Goal: Task Accomplishment & Management: Use online tool/utility

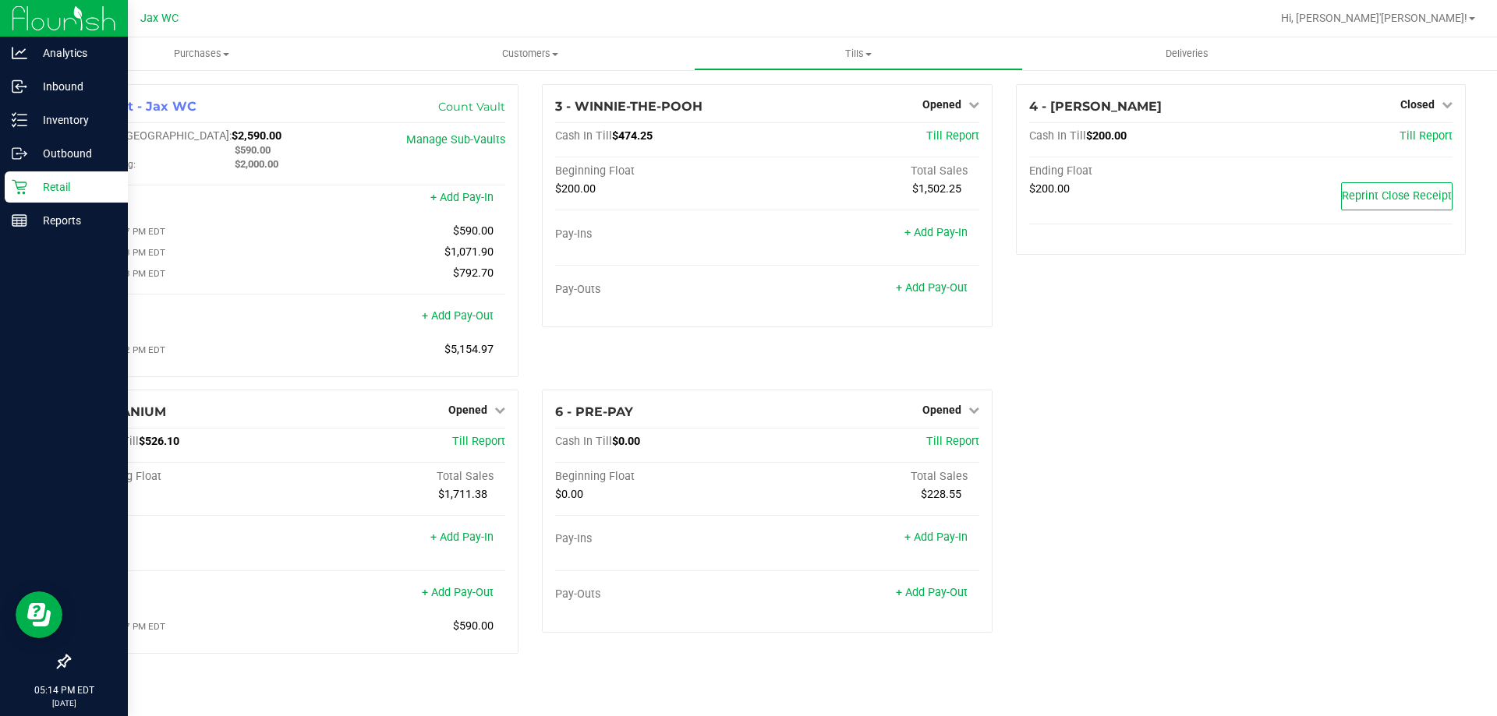
click at [76, 179] on p "Retail" at bounding box center [74, 187] width 94 height 19
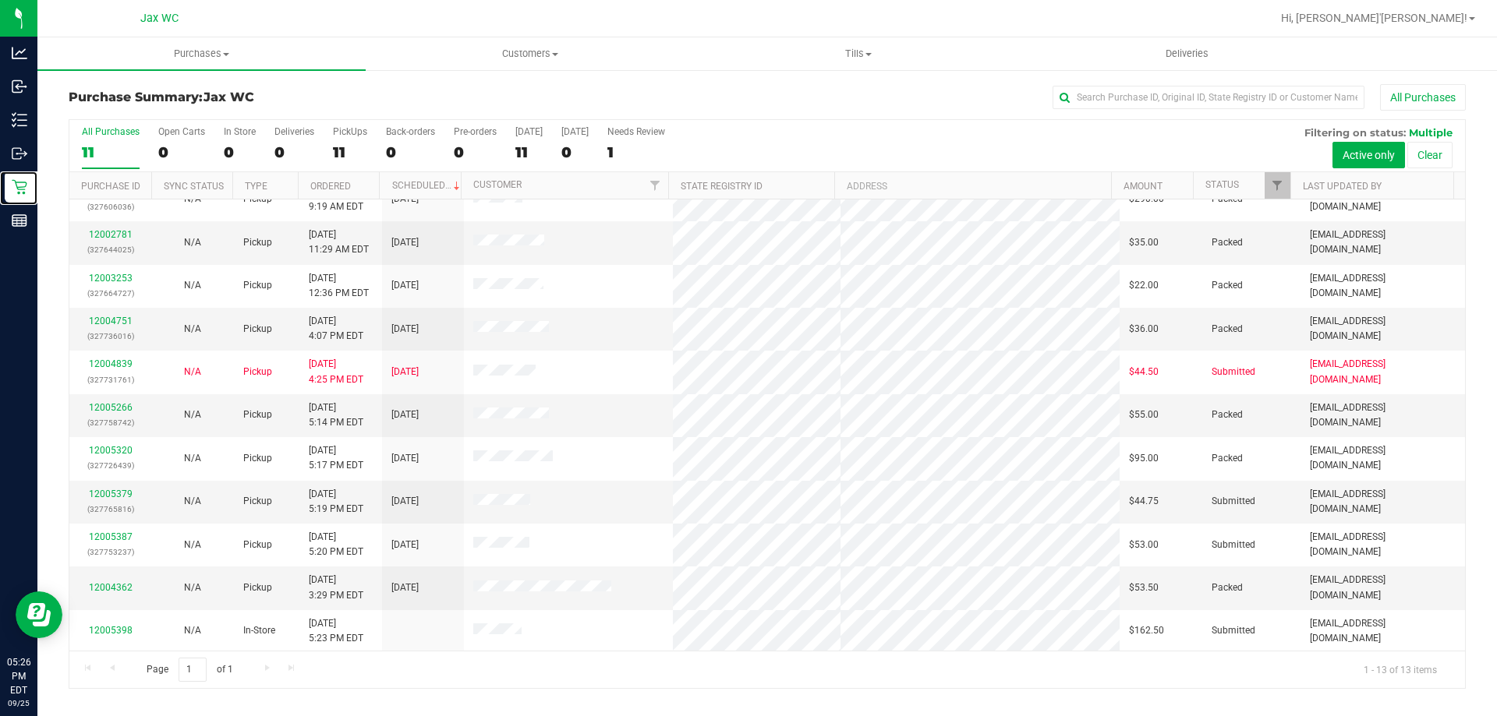
scroll to position [109, 0]
click at [110, 490] on link "12005379" at bounding box center [111, 492] width 44 height 11
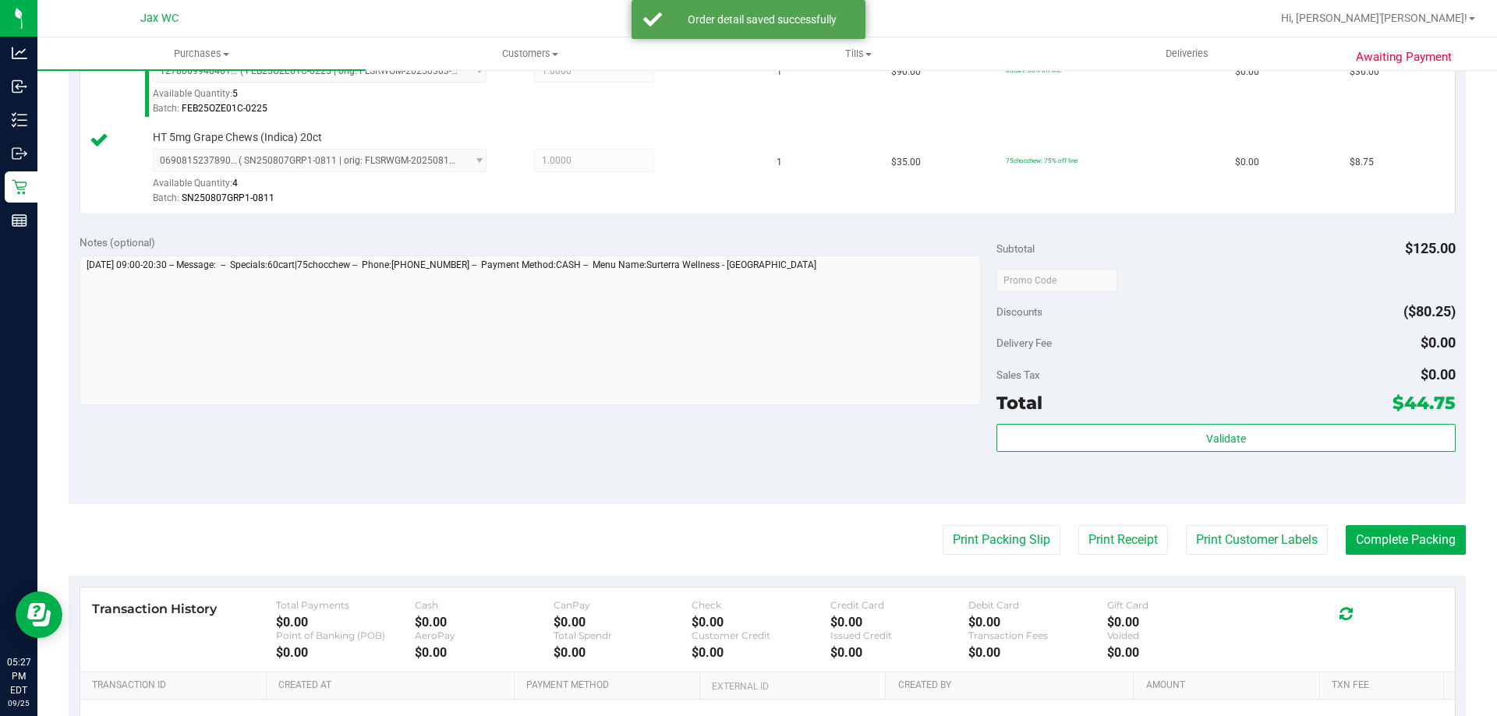
scroll to position [468, 0]
click at [985, 539] on button "Print Packing Slip" at bounding box center [1002, 539] width 118 height 30
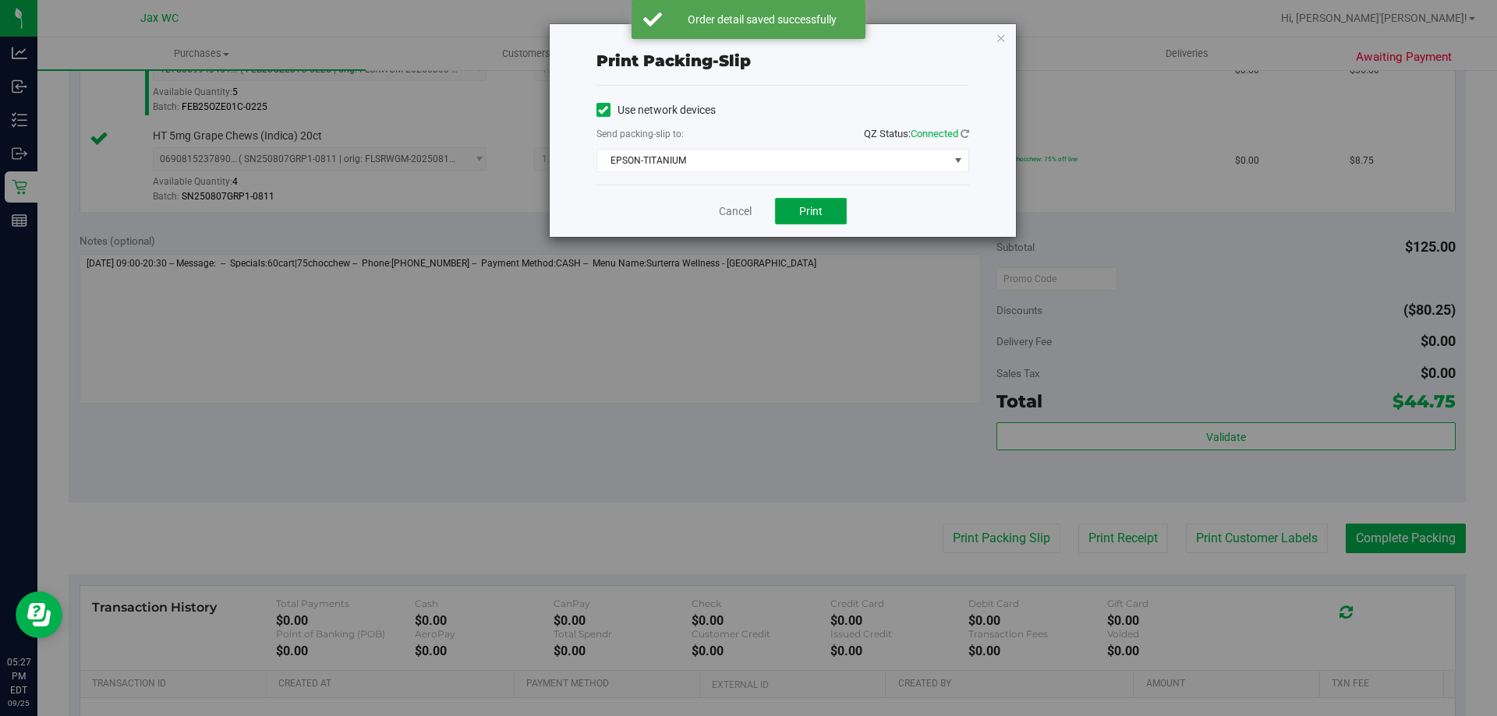
click at [822, 207] on button "Print" at bounding box center [811, 211] width 72 height 27
click at [727, 215] on link "Cancel" at bounding box center [735, 211] width 33 height 16
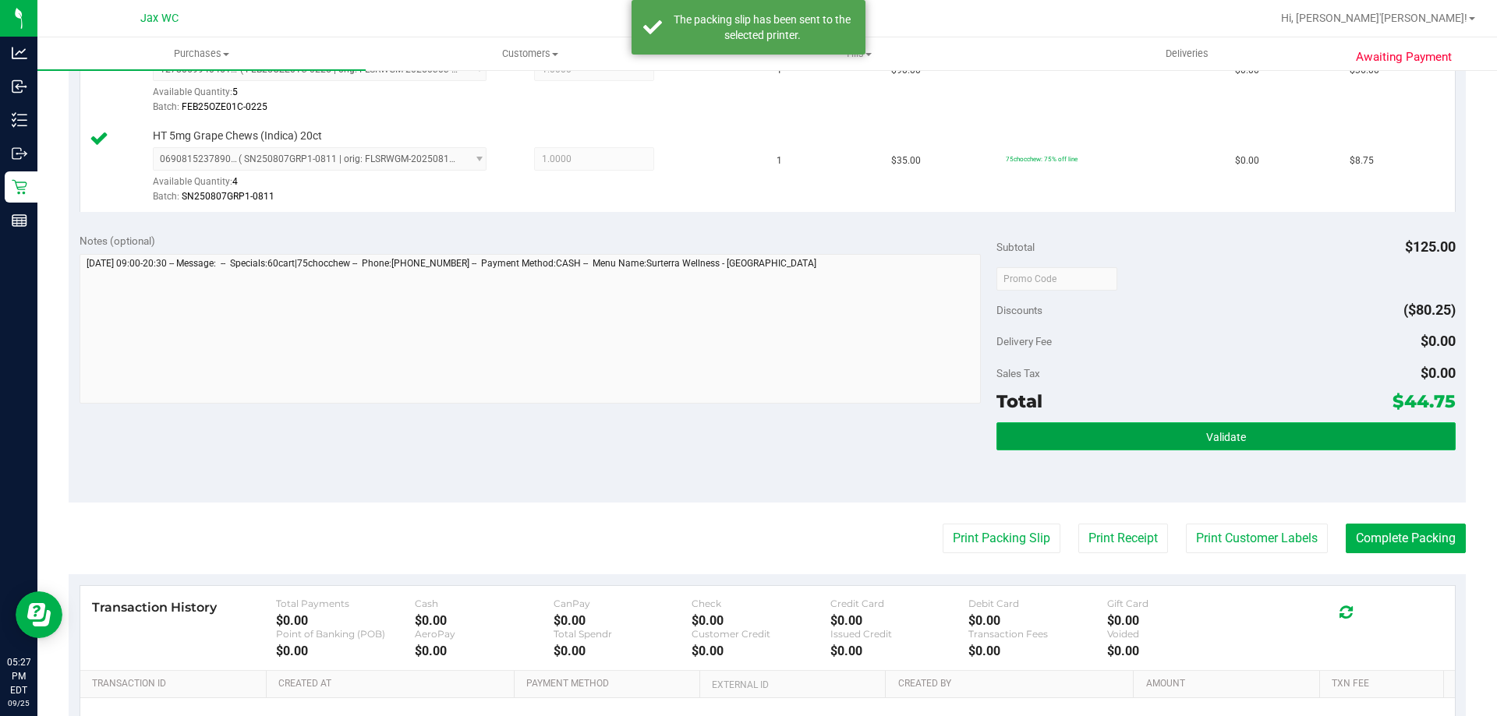
click at [1165, 446] on button "Validate" at bounding box center [1225, 437] width 458 height 28
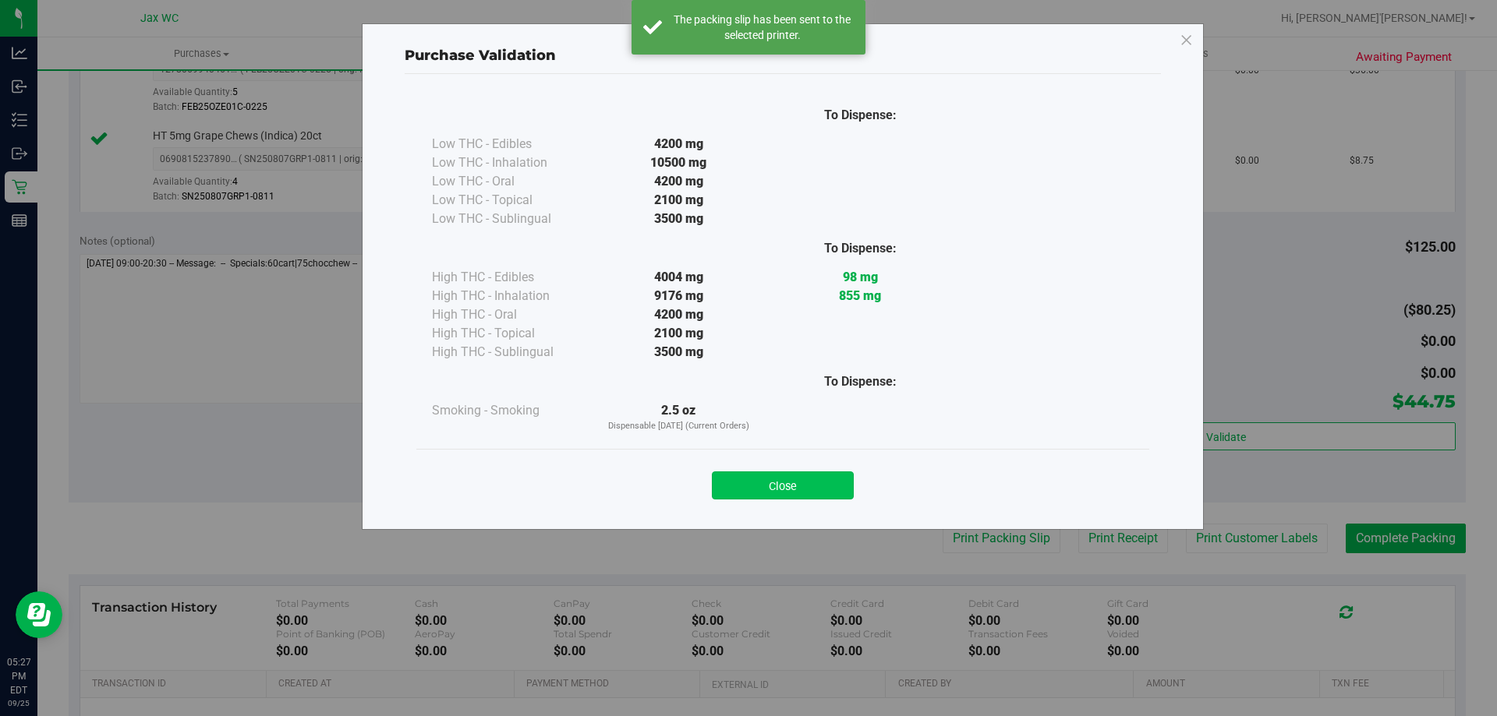
click at [802, 490] on button "Close" at bounding box center [783, 486] width 142 height 28
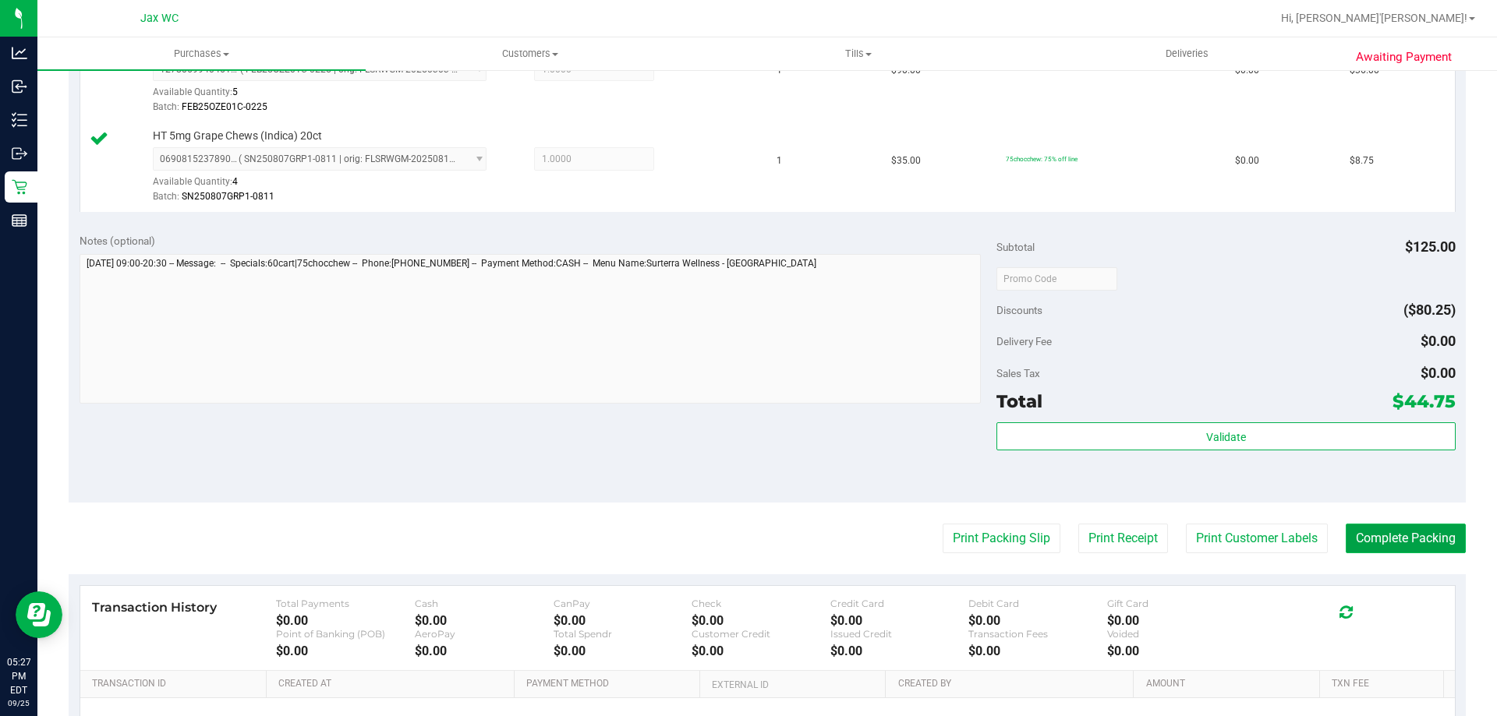
click at [1399, 543] on button "Complete Packing" at bounding box center [1406, 539] width 120 height 30
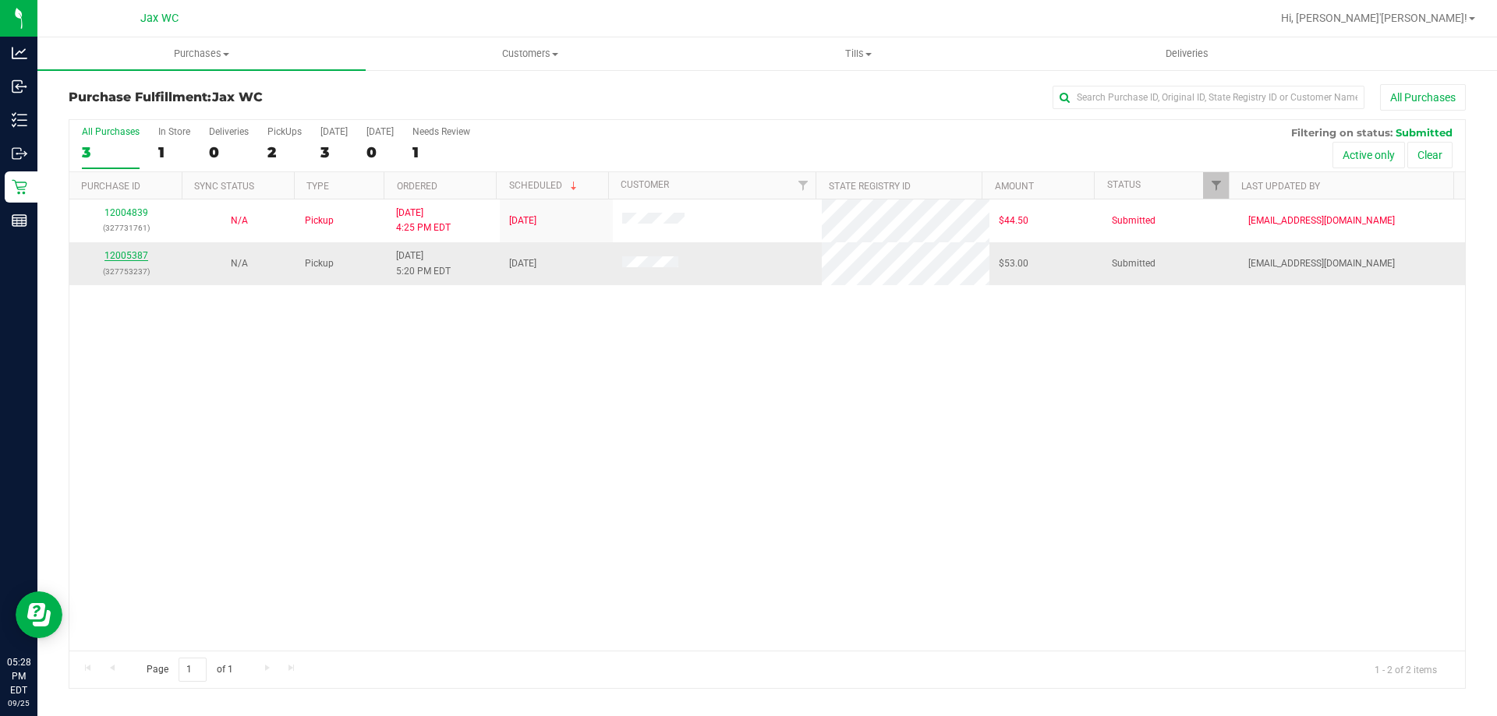
click at [110, 258] on link "12005387" at bounding box center [126, 255] width 44 height 11
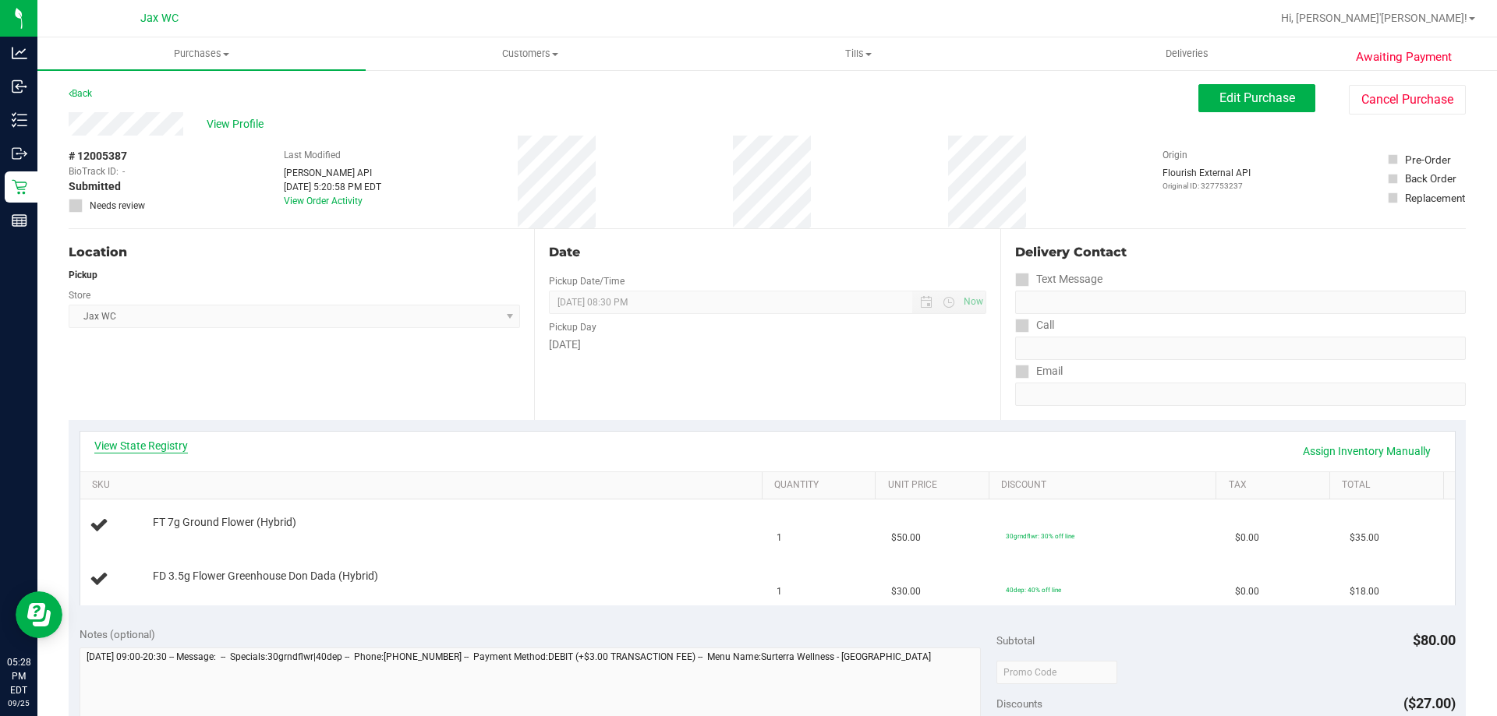
click at [149, 447] on link "View State Registry" at bounding box center [141, 446] width 94 height 16
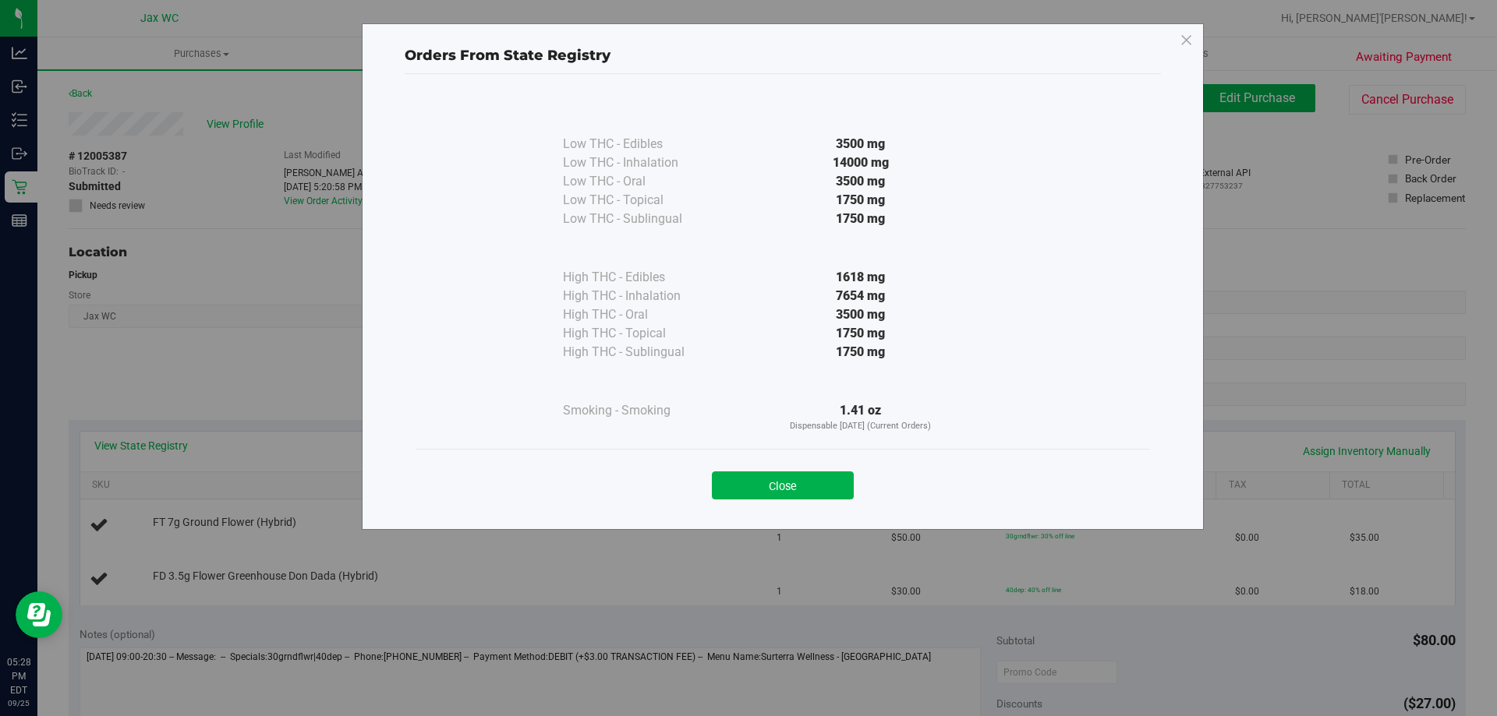
drag, startPoint x: 814, startPoint y: 482, endPoint x: 792, endPoint y: 482, distance: 21.8
click at [814, 482] on button "Close" at bounding box center [783, 486] width 142 height 28
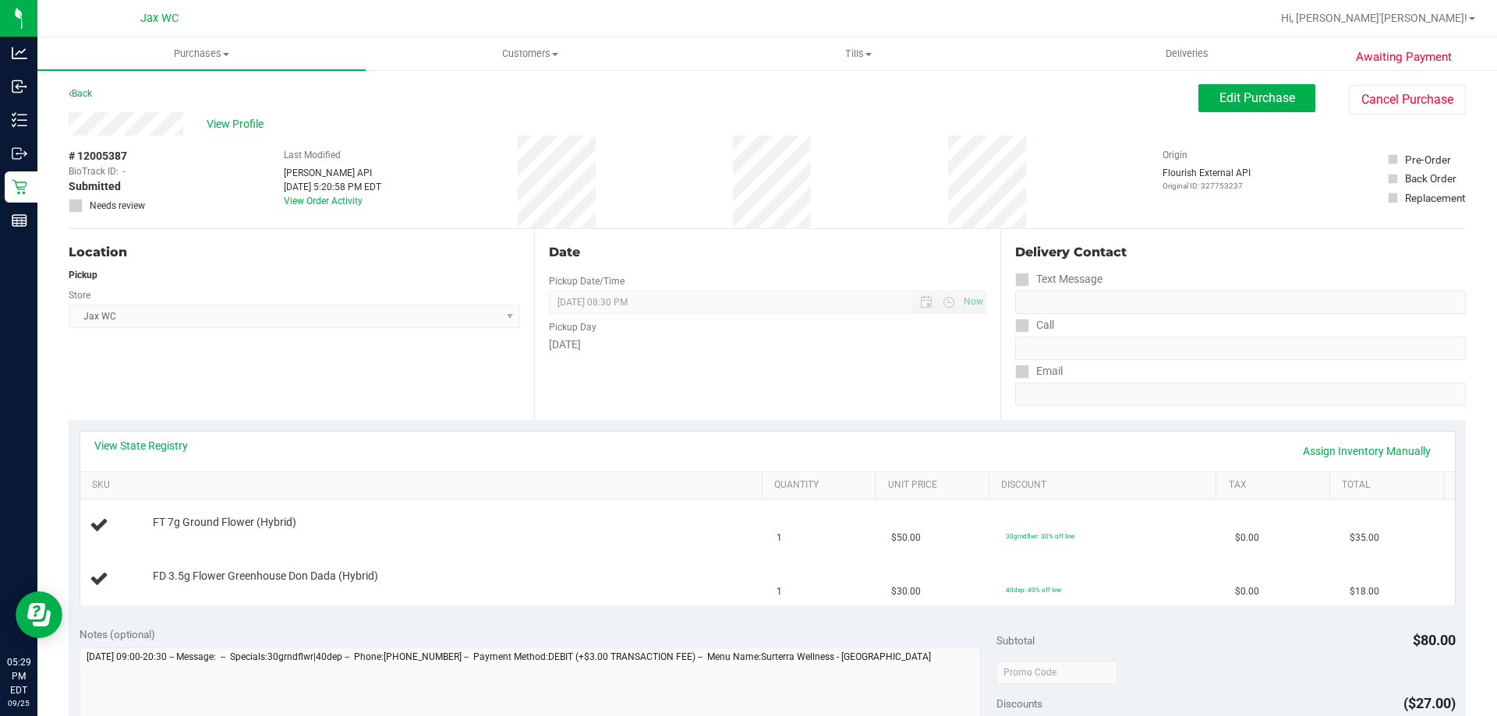
click at [305, 334] on div "Location Pickup Store Jax WC Select Store [PERSON_NAME][GEOGRAPHIC_DATA] [PERSO…" at bounding box center [301, 324] width 465 height 191
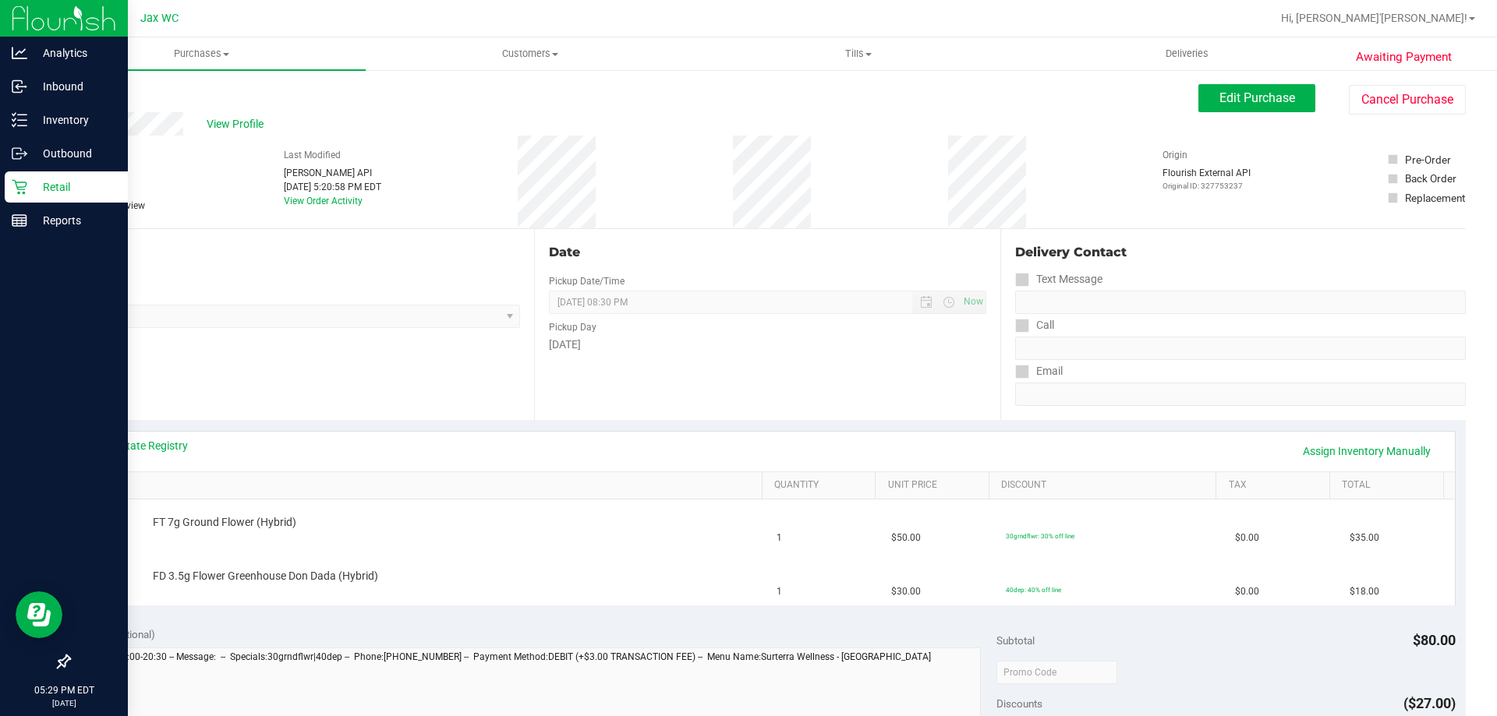
click at [65, 188] on p "Retail" at bounding box center [74, 187] width 94 height 19
